Goal: Register for event/course

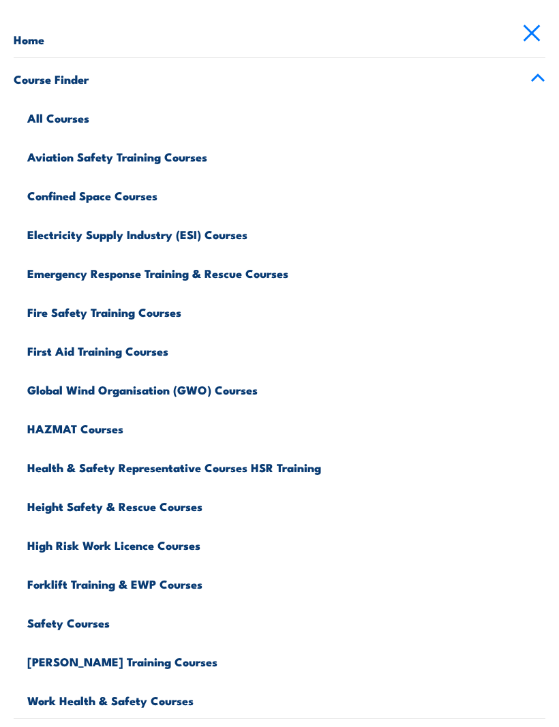
scroll to position [76, 0]
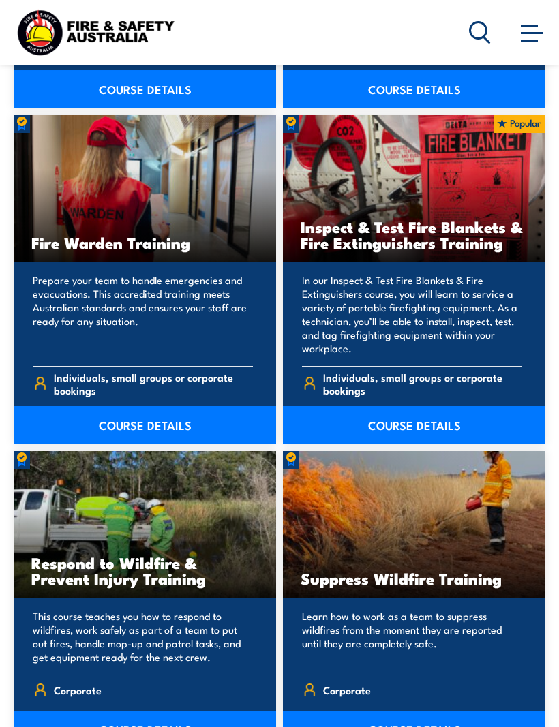
scroll to position [2971, 0]
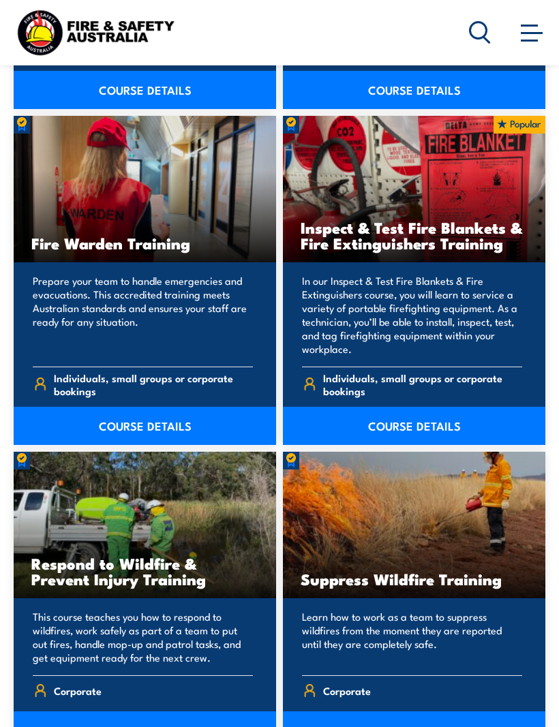
click at [484, 219] on h3 "Inspect & Test Fire Blankets & Fire Extinguishers Training" at bounding box center [414, 234] width 227 height 31
click at [477, 335] on p "In our Inspect & Test Fire Blankets & Fire Extinguishers course, you will learn…" at bounding box center [412, 315] width 220 height 82
click at [482, 407] on link "COURSE DETAILS" at bounding box center [414, 426] width 262 height 38
click at [470, 407] on link "COURSE DETAILS" at bounding box center [414, 426] width 262 height 38
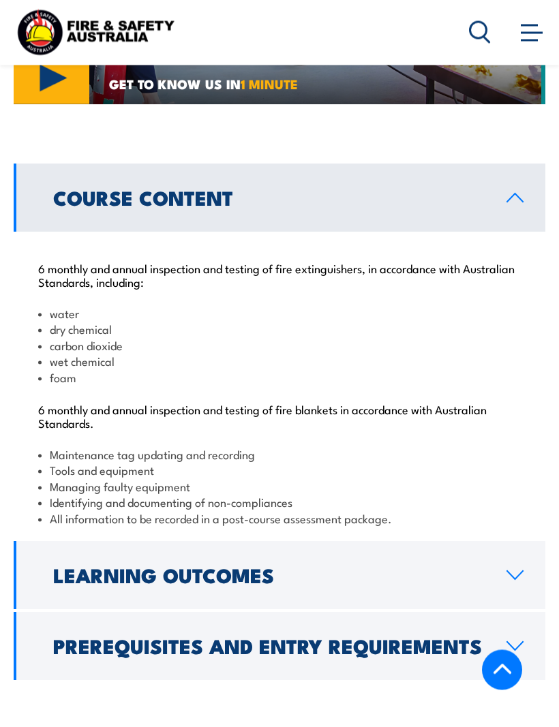
scroll to position [1517, 0]
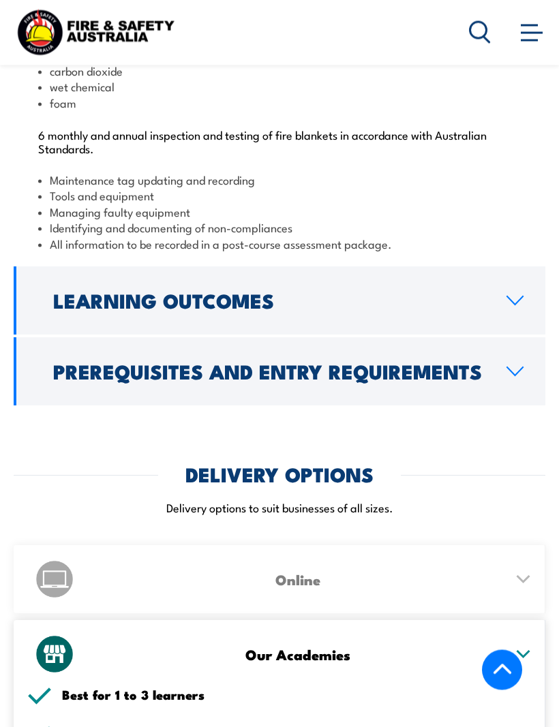
click at [517, 296] on icon at bounding box center [515, 301] width 18 height 11
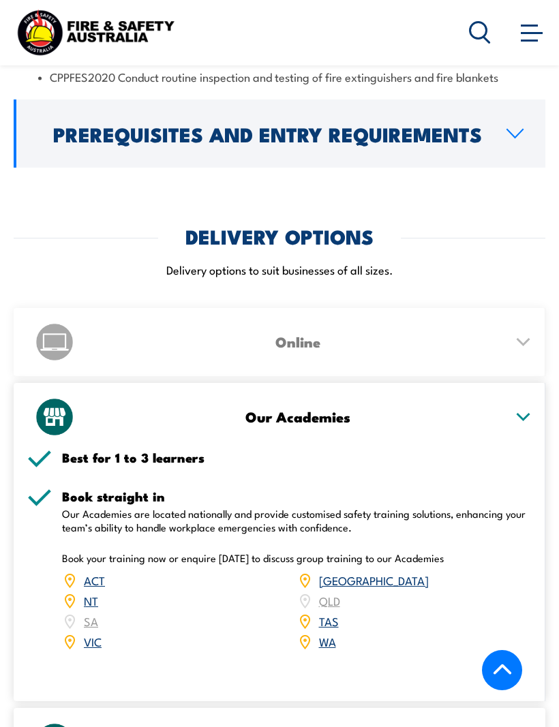
scroll to position [1830, 0]
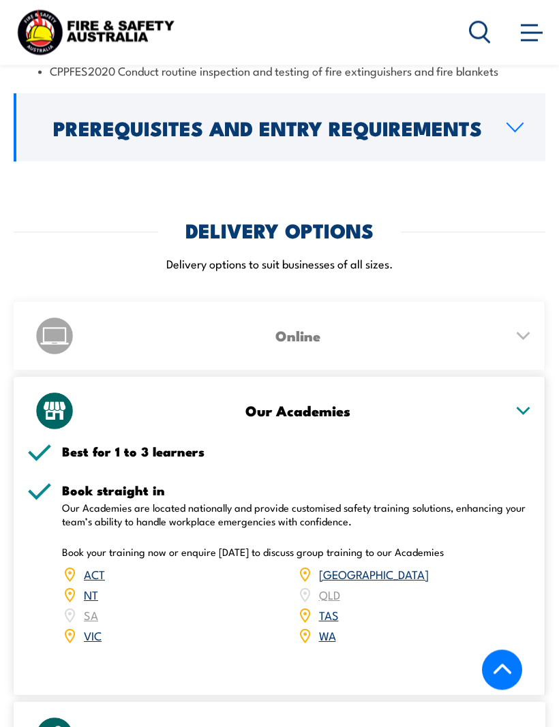
click at [521, 403] on div "Our Academies" at bounding box center [279, 412] width 504 height 68
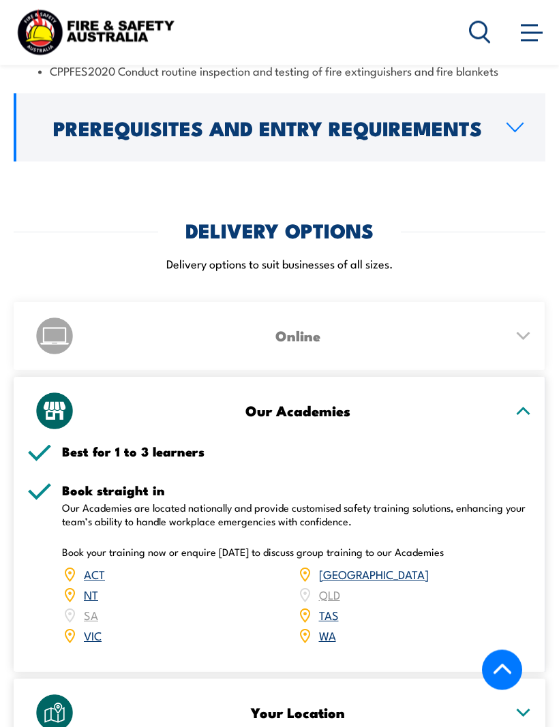
scroll to position [1830, 0]
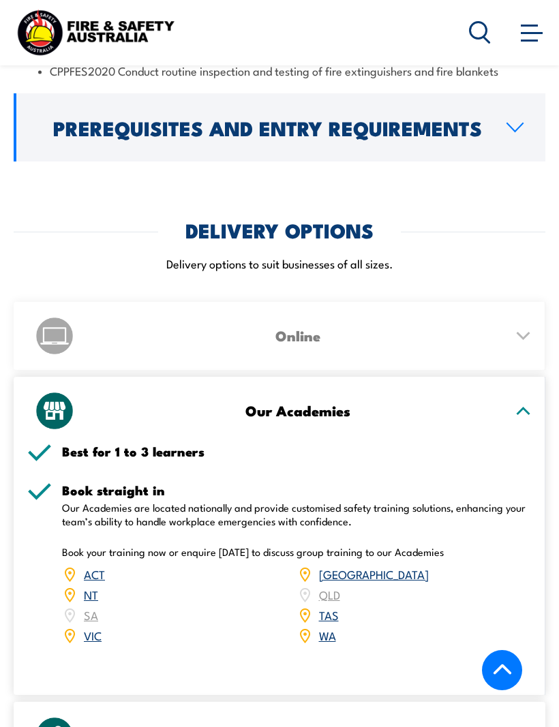
click at [527, 406] on icon at bounding box center [523, 411] width 17 height 10
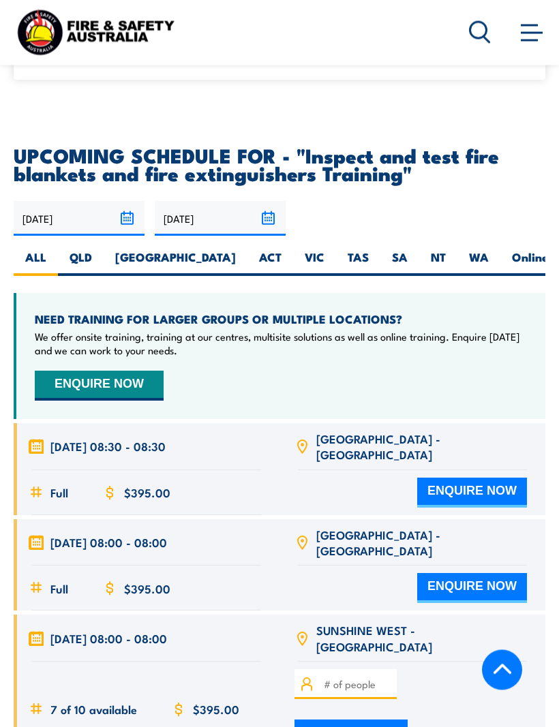
scroll to position [2271, 0]
click at [380, 249] on label "SA" at bounding box center [399, 262] width 39 height 27
click at [408, 249] on input "SA" at bounding box center [412, 253] width 9 height 9
radio input "true"
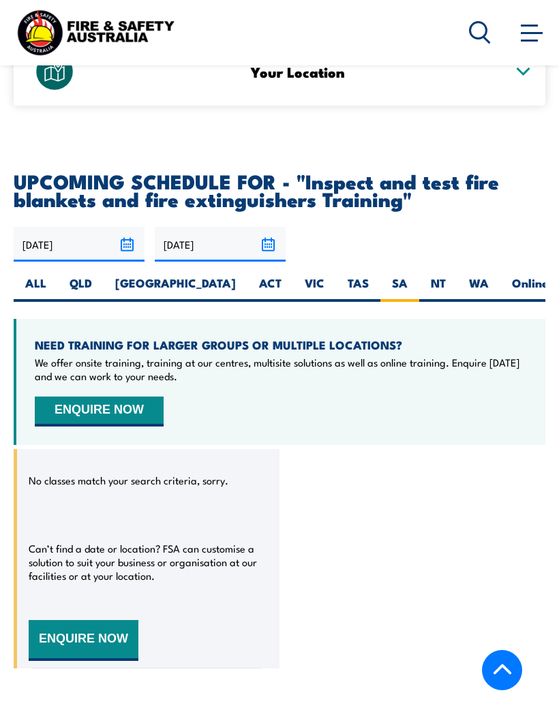
scroll to position [2697, 0]
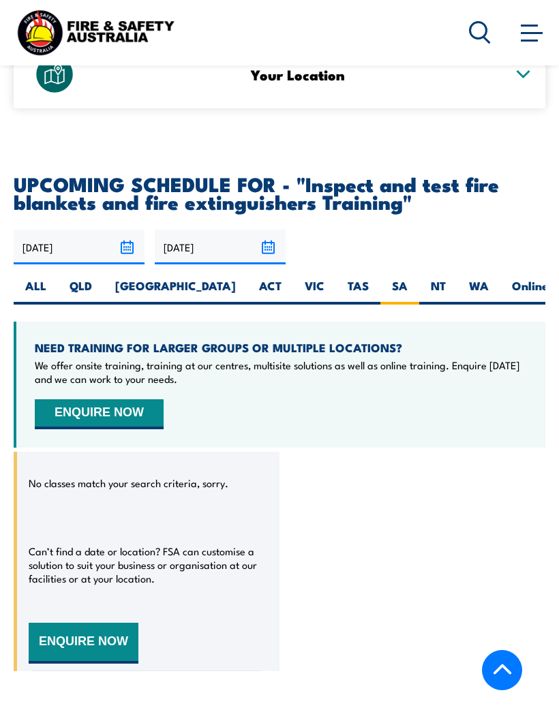
click at [293, 281] on label "VIC" at bounding box center [314, 291] width 43 height 27
click at [324, 281] on input "VIC" at bounding box center [328, 282] width 9 height 9
radio input "true"
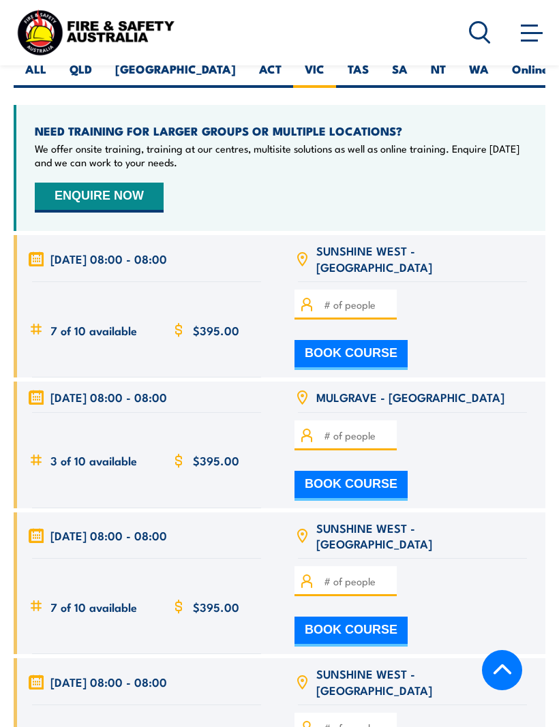
scroll to position [2913, 0]
click at [342, 298] on input "number" at bounding box center [358, 305] width 68 height 15
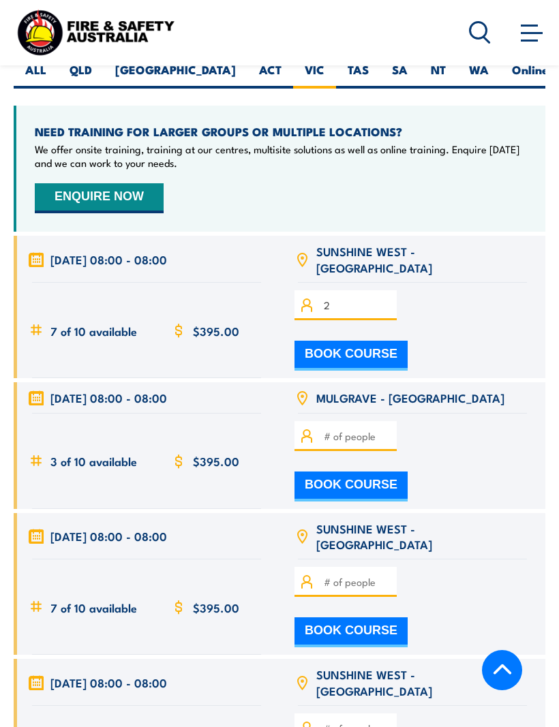
type input "2"
click at [535, 200] on div "NEED TRAINING FOR LARGER GROUPS OR MULTIPLE LOCATIONS? We offer onsite training…" at bounding box center [280, 169] width 532 height 126
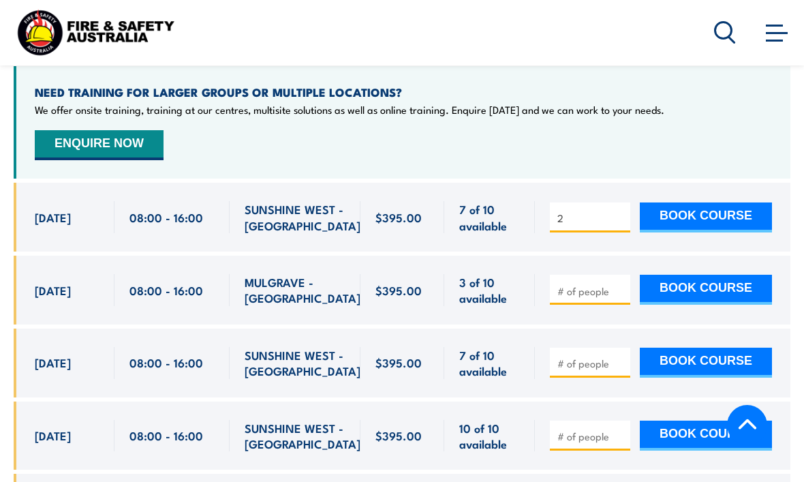
scroll to position [2543, 0]
